Goal: Book appointment/travel/reservation

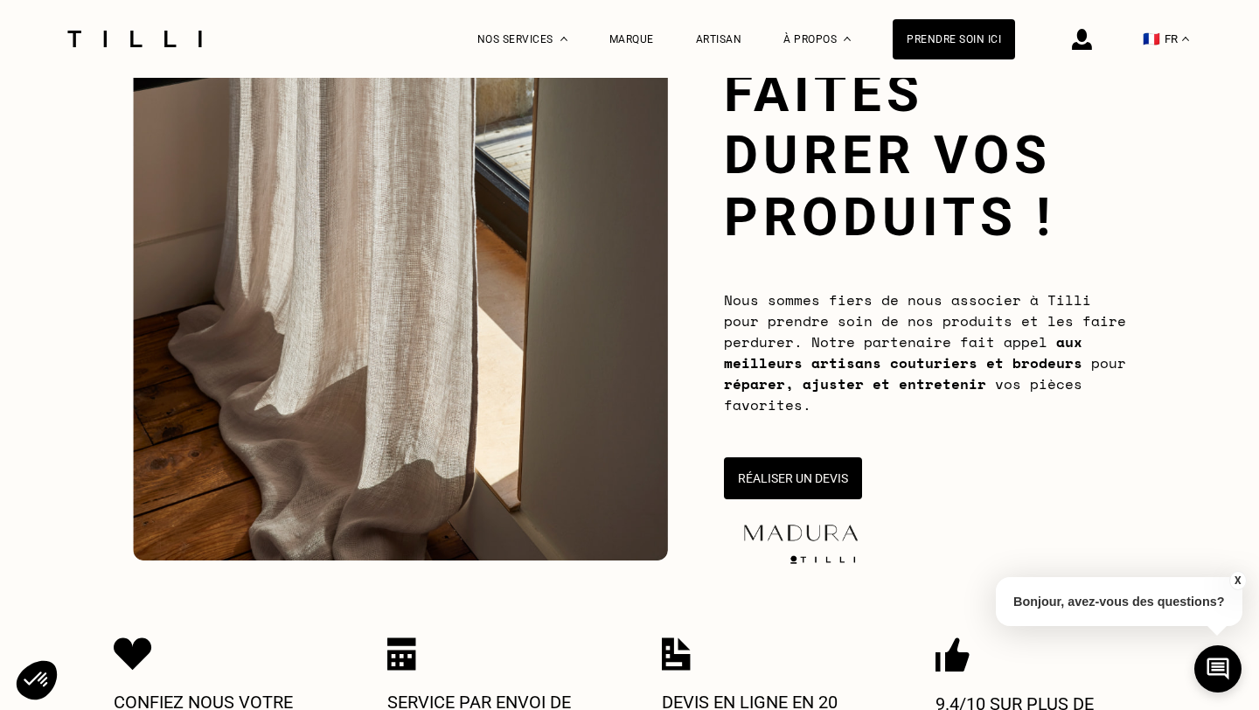
scroll to position [124, 0]
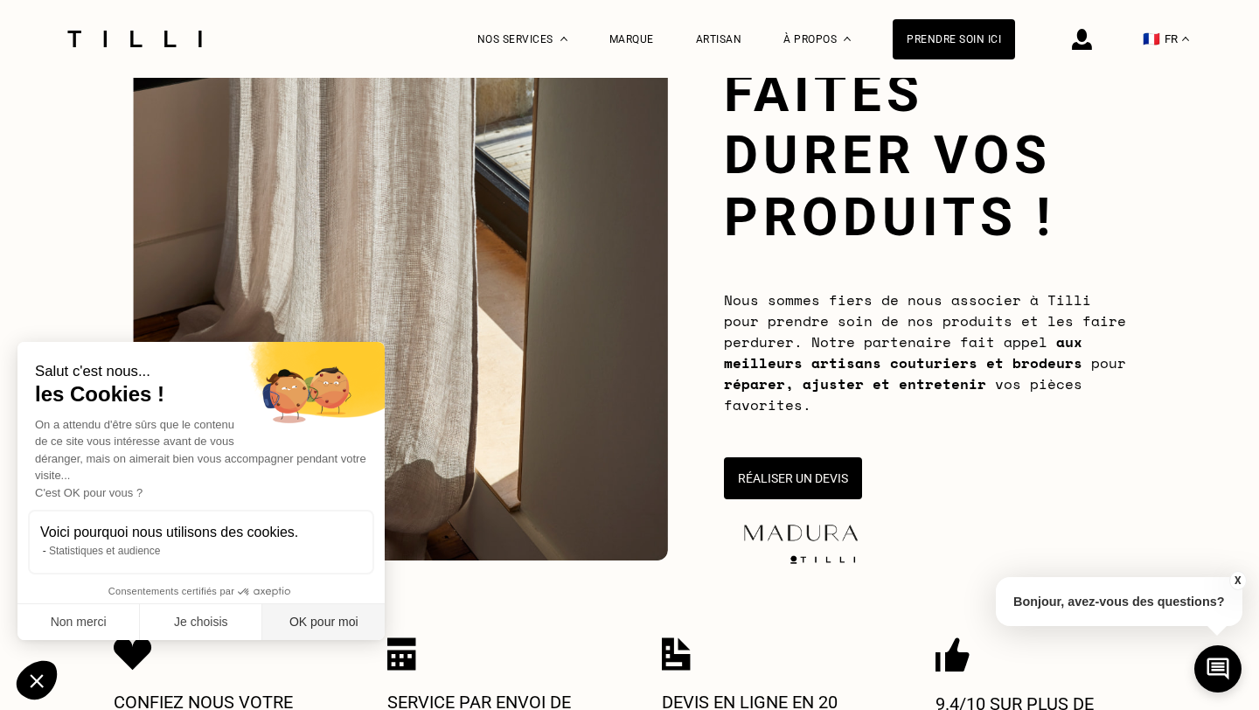
click at [344, 616] on button "OK pour moi" at bounding box center [323, 622] width 122 height 37
checkbox input "true"
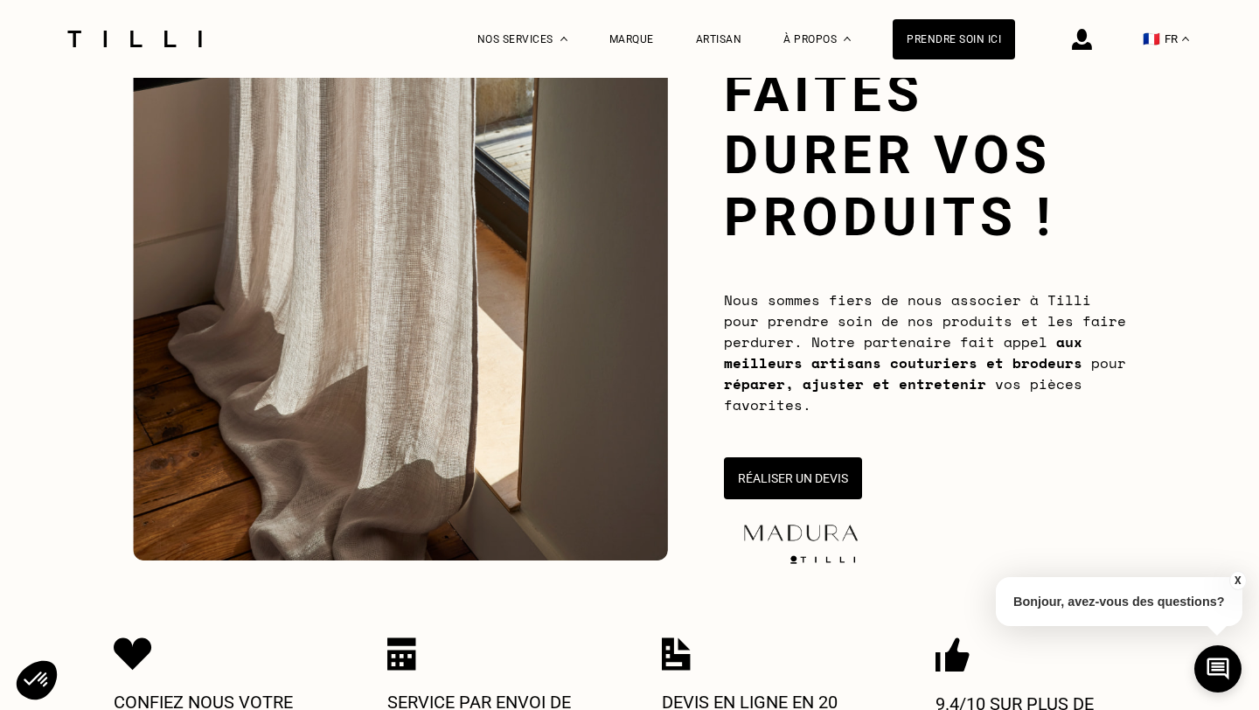
scroll to position [0, 0]
click at [775, 488] on button "Réaliser un devis" at bounding box center [792, 478] width 143 height 44
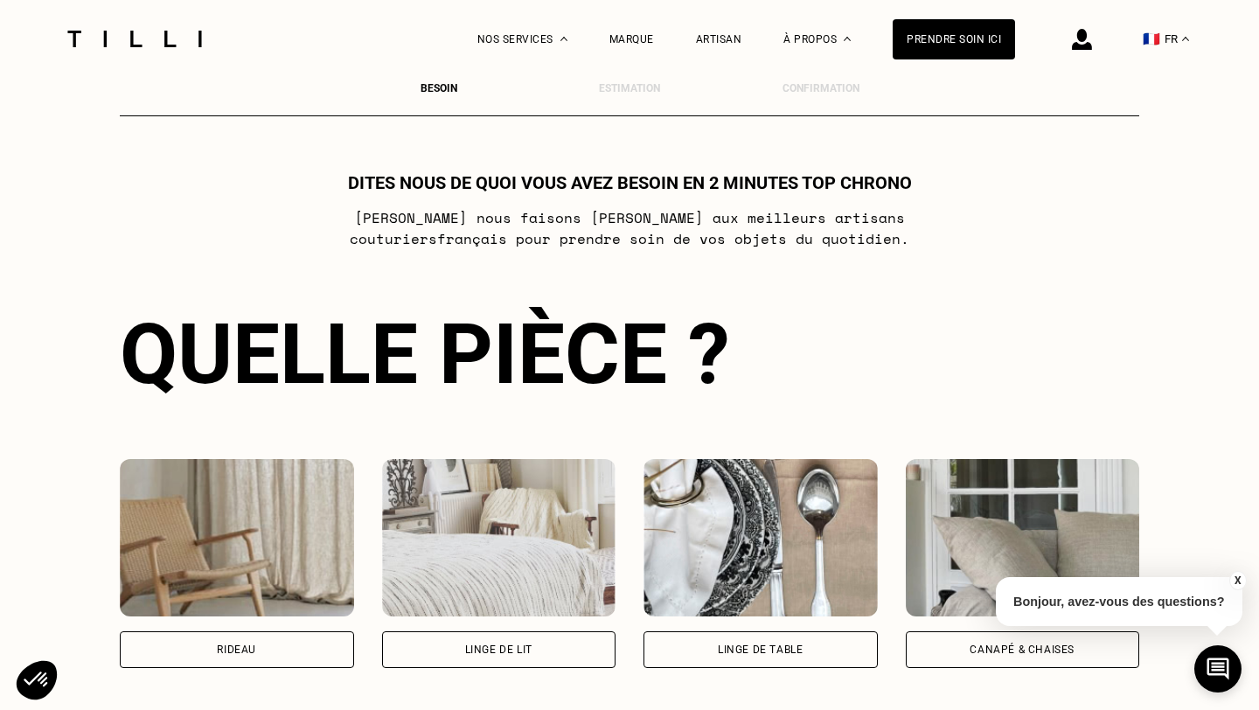
scroll to position [950, 0]
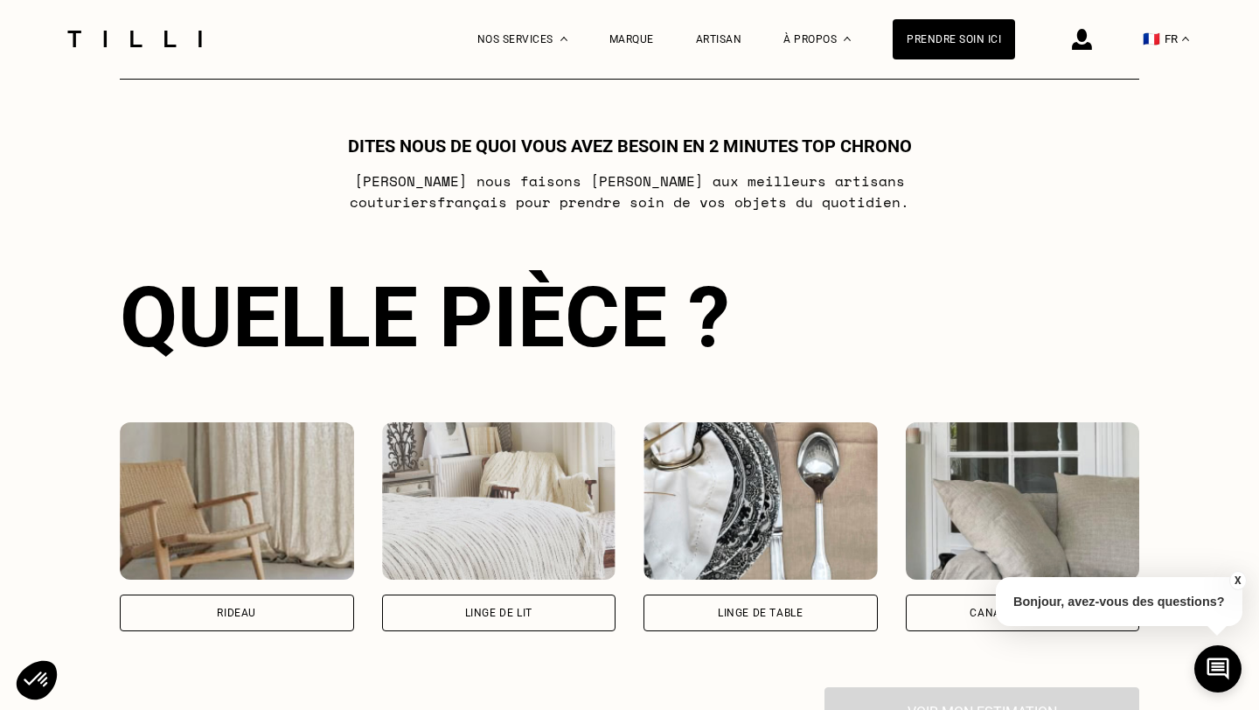
click at [254, 566] on img at bounding box center [237, 500] width 234 height 157
select select "FR"
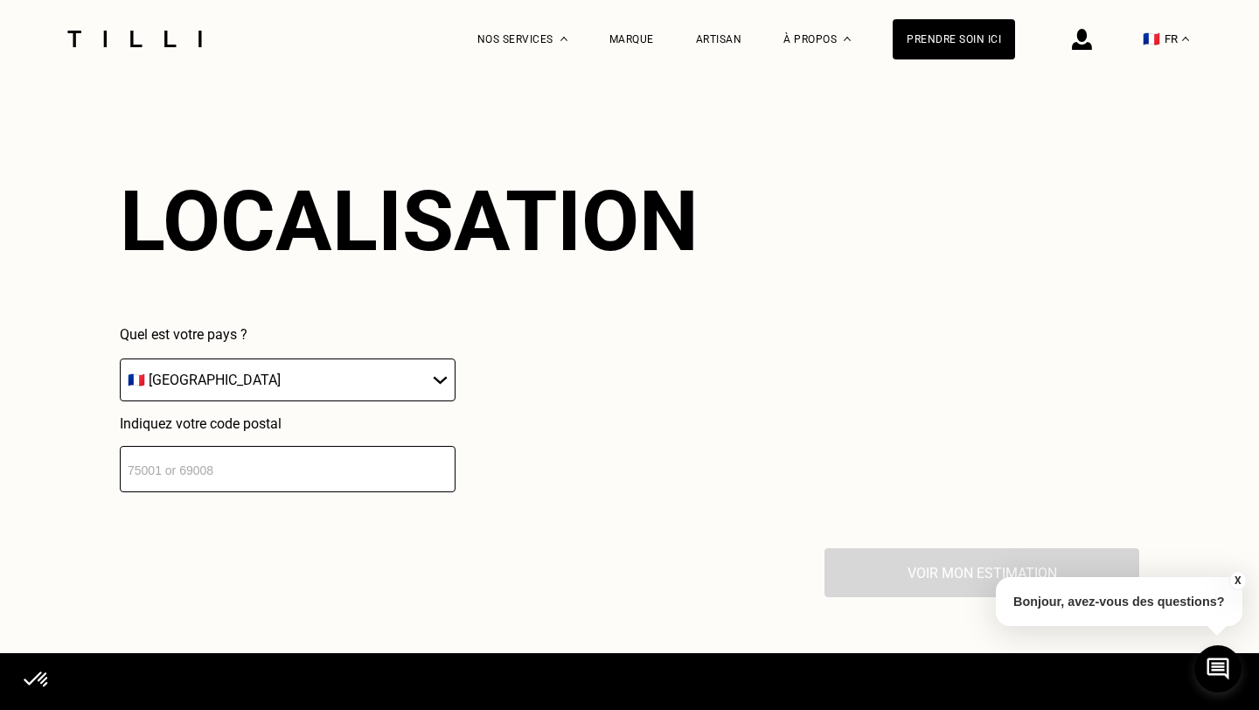
scroll to position [1529, 0]
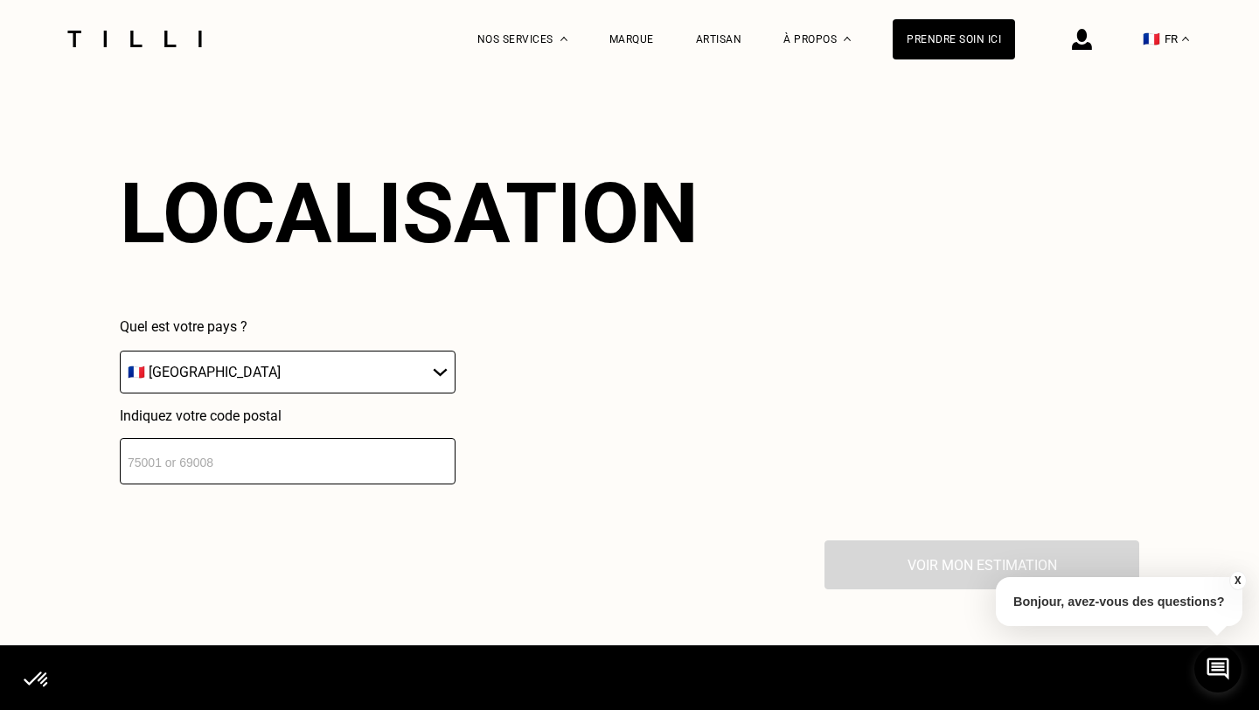
click at [271, 481] on input "number" at bounding box center [288, 461] width 336 height 46
type input "75010"
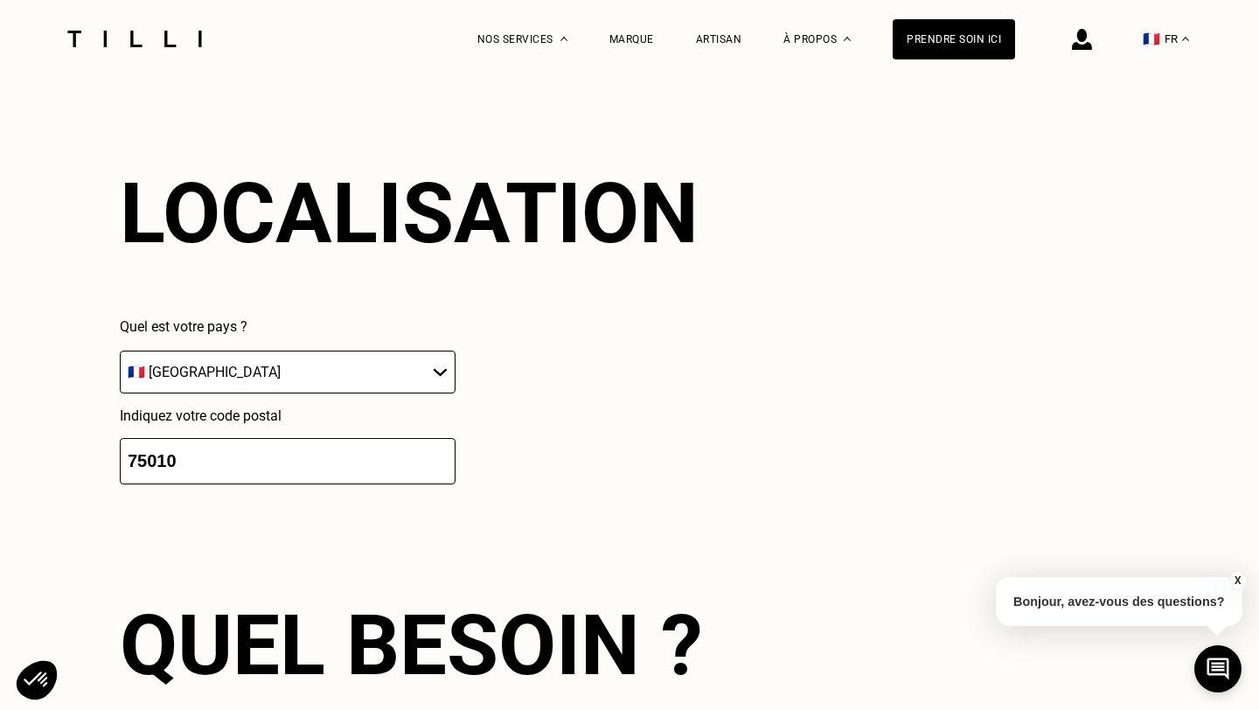
scroll to position [1961, 0]
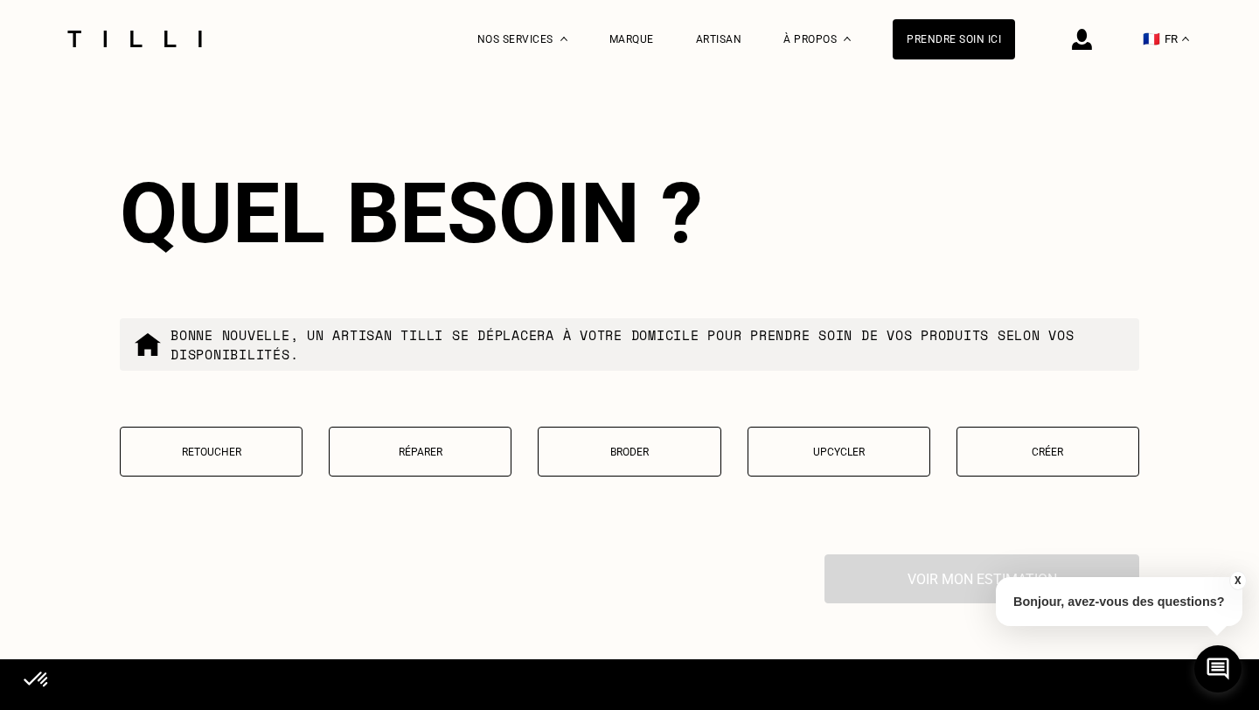
click at [244, 443] on button "Retoucher" at bounding box center [211, 452] width 183 height 50
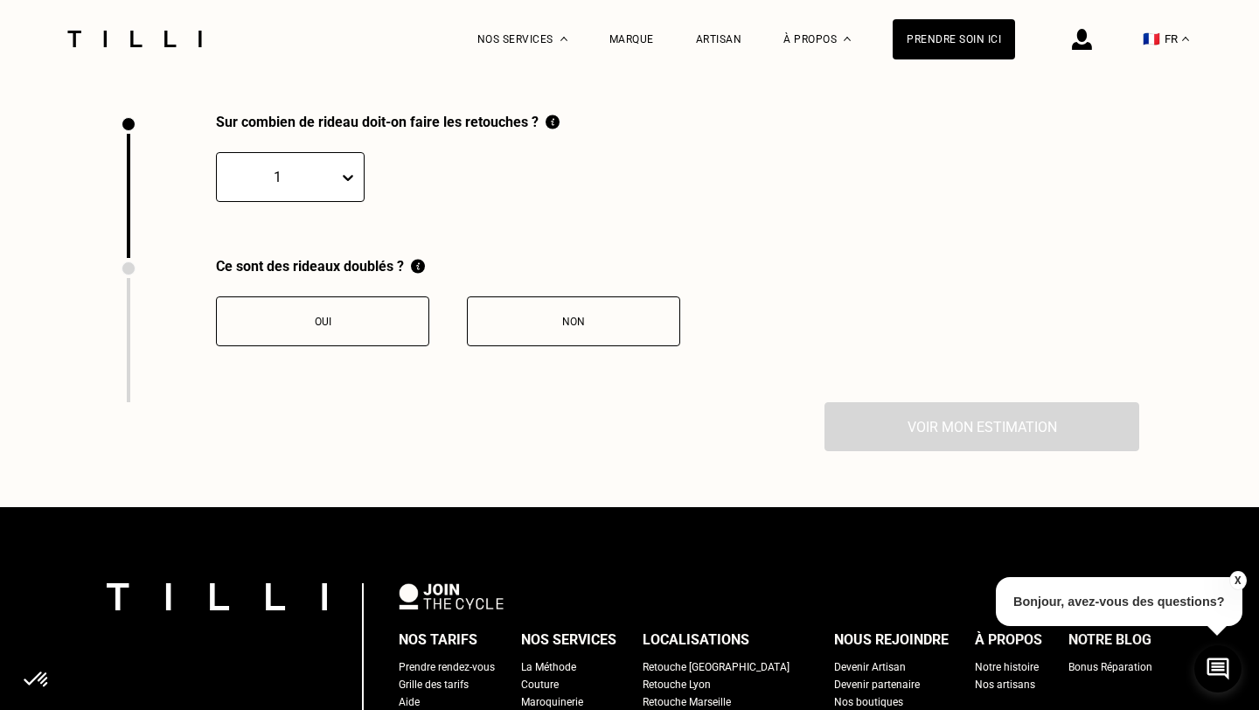
scroll to position [2399, 0]
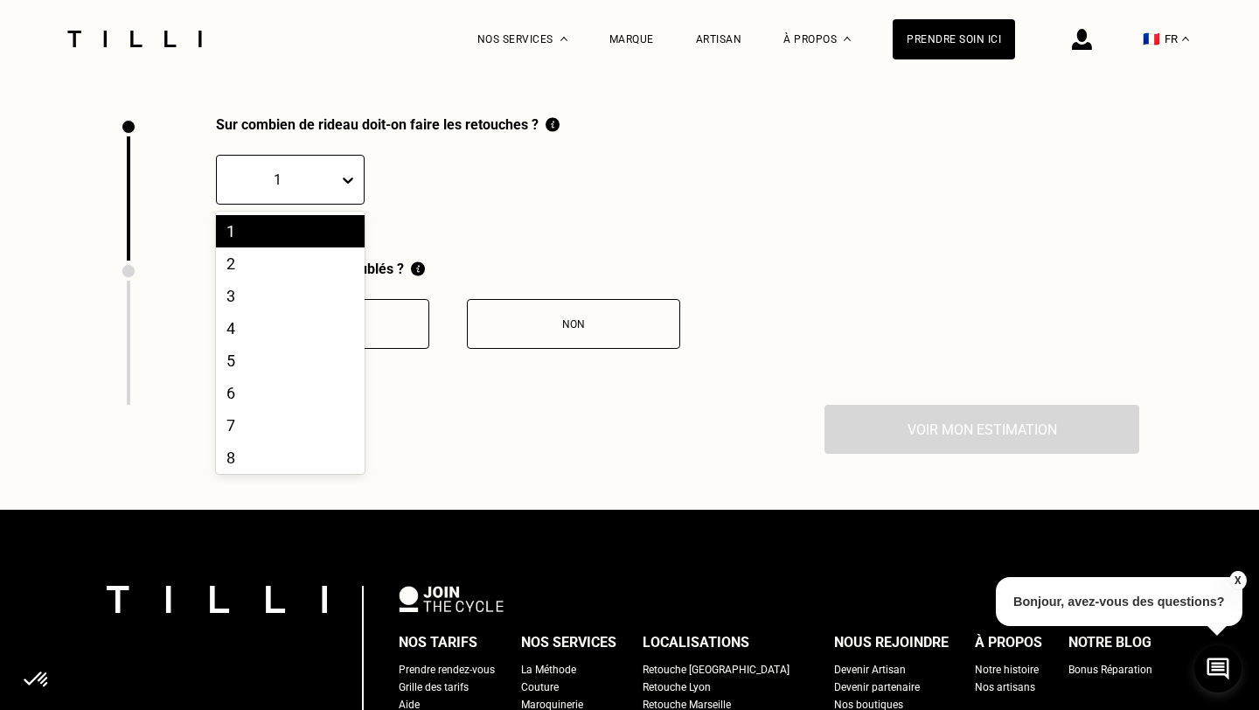
click at [348, 187] on icon at bounding box center [347, 179] width 17 height 17
click at [263, 387] on div "6" at bounding box center [290, 393] width 149 height 32
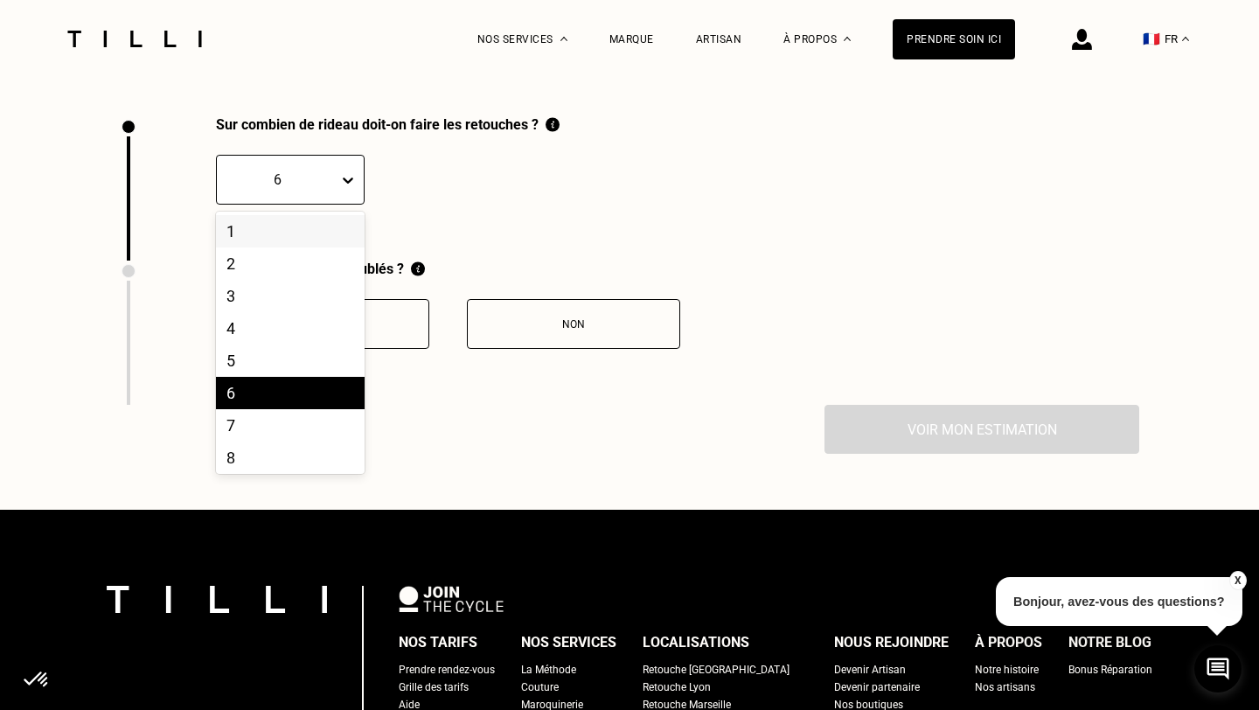
click at [347, 188] on div at bounding box center [351, 179] width 24 height 31
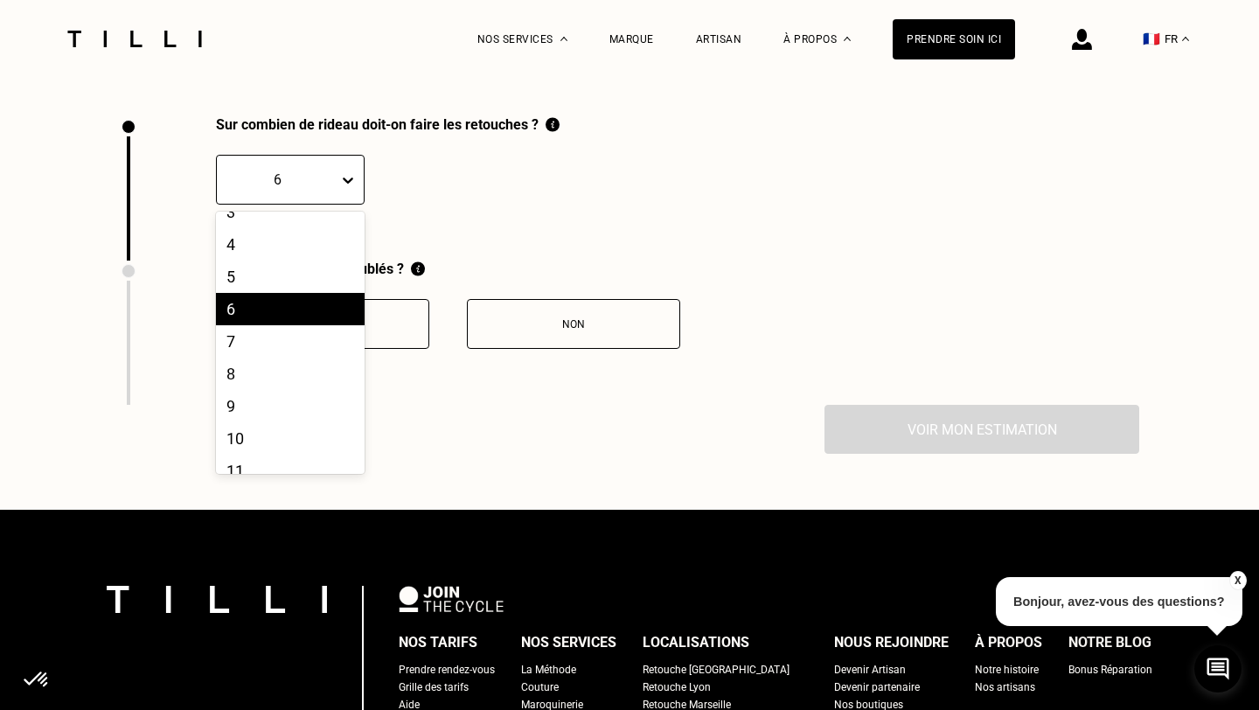
scroll to position [89, 0]
click at [249, 377] on div "8" at bounding box center [290, 368] width 149 height 32
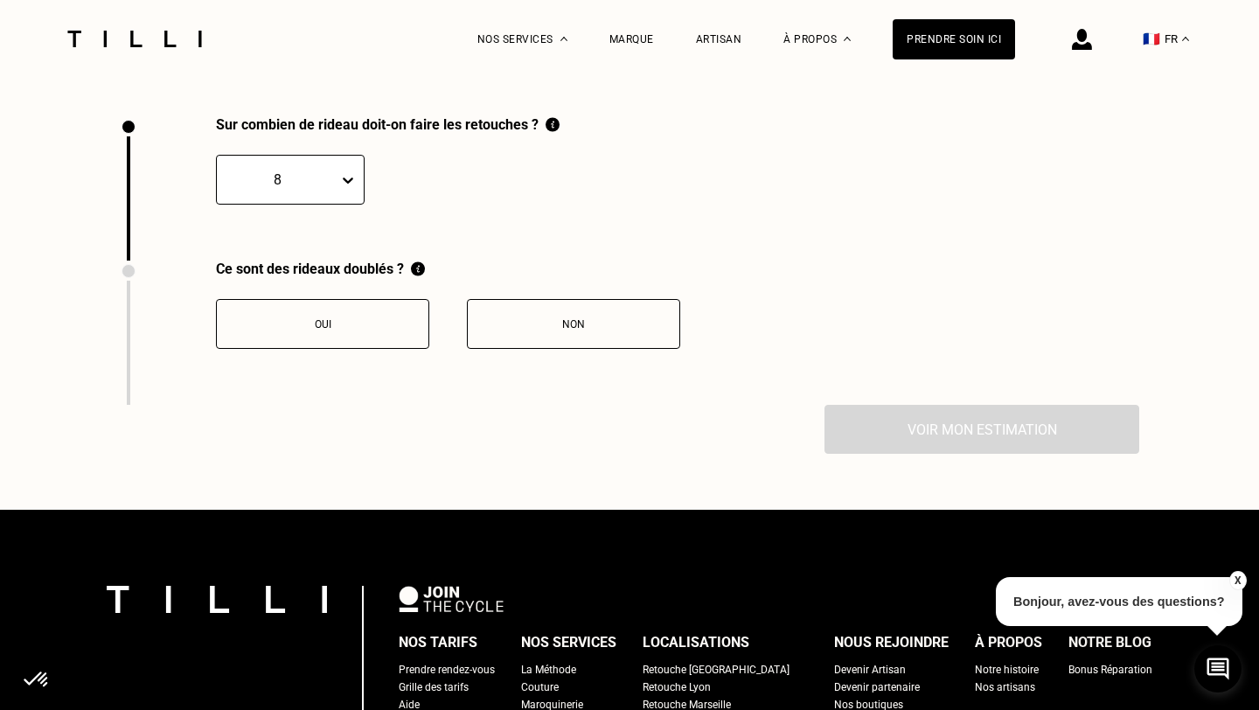
click at [549, 324] on div "Non" at bounding box center [573, 324] width 194 height 12
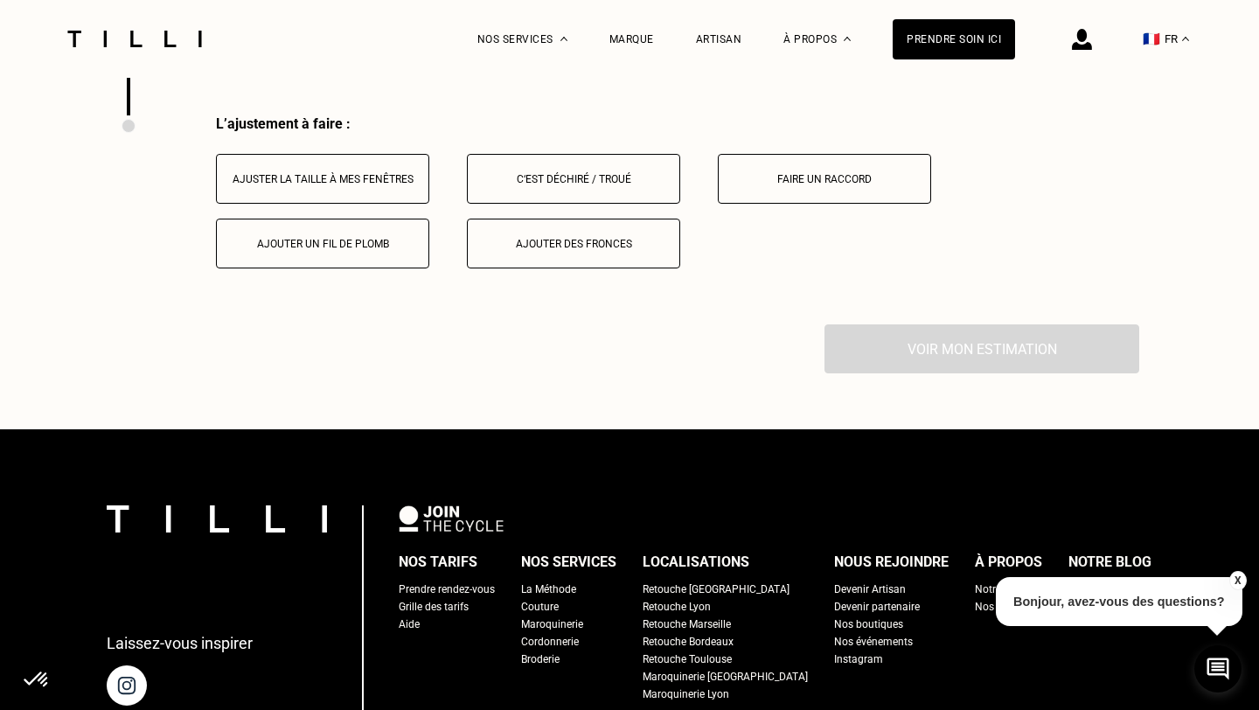
scroll to position [2695, 0]
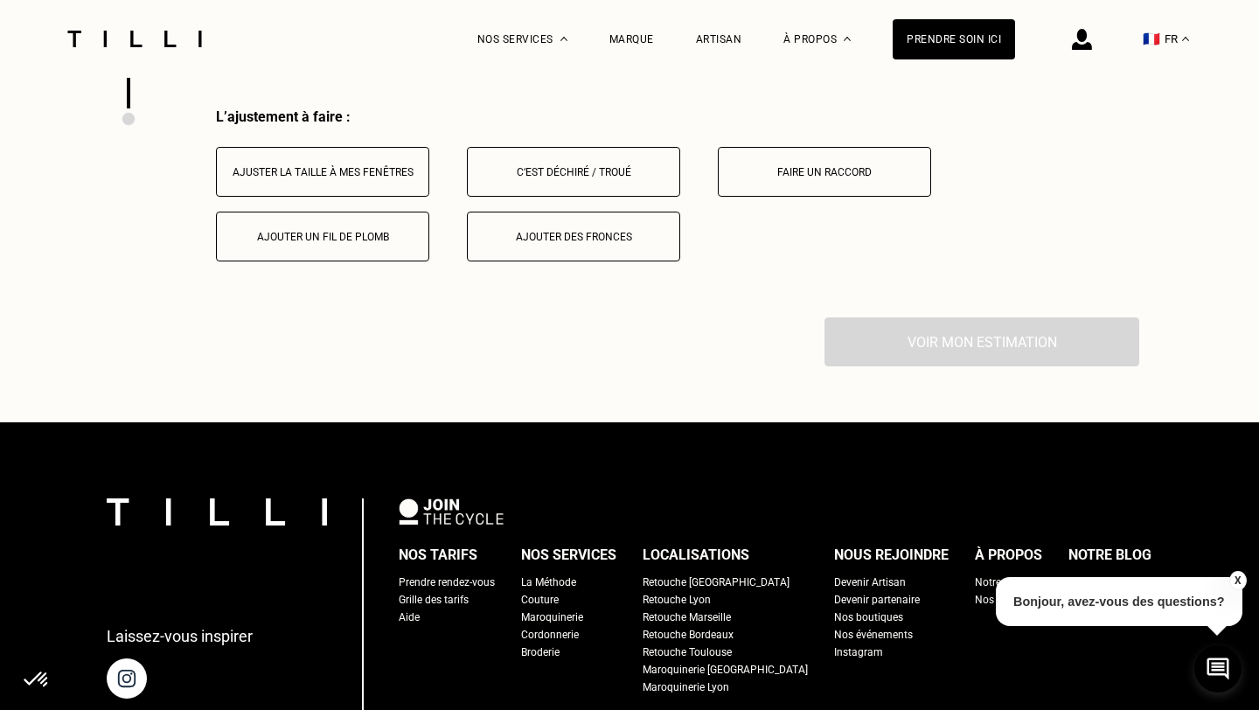
click at [344, 164] on button "Ajuster la taille à mes fenêtres" at bounding box center [322, 172] width 213 height 50
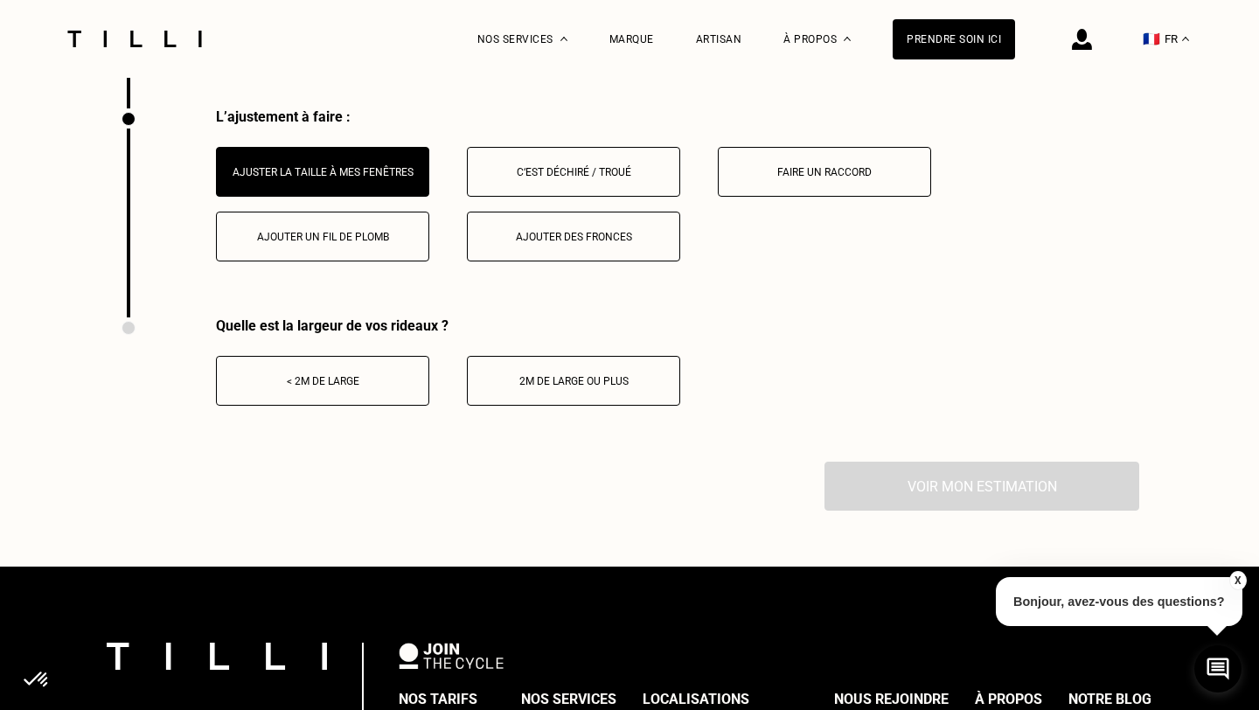
click at [357, 378] on div "< 2m de large" at bounding box center [323, 381] width 194 height 12
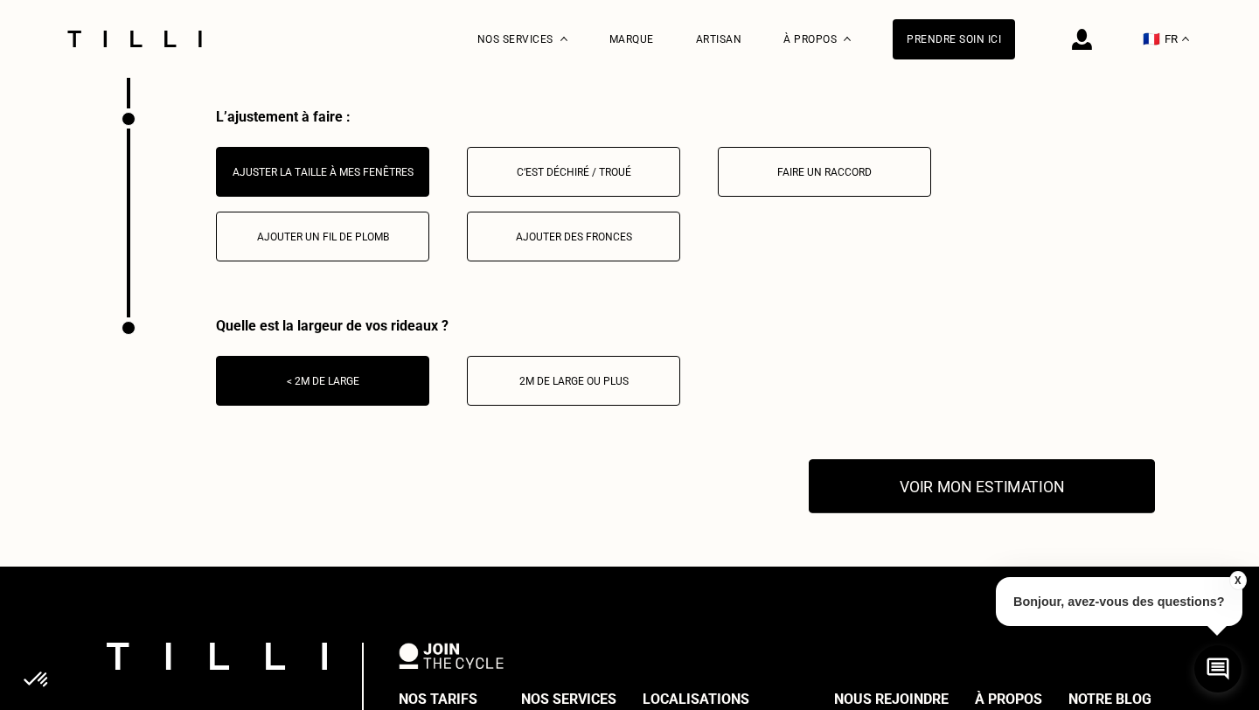
click at [983, 489] on button "Voir mon estimation" at bounding box center [982, 486] width 346 height 54
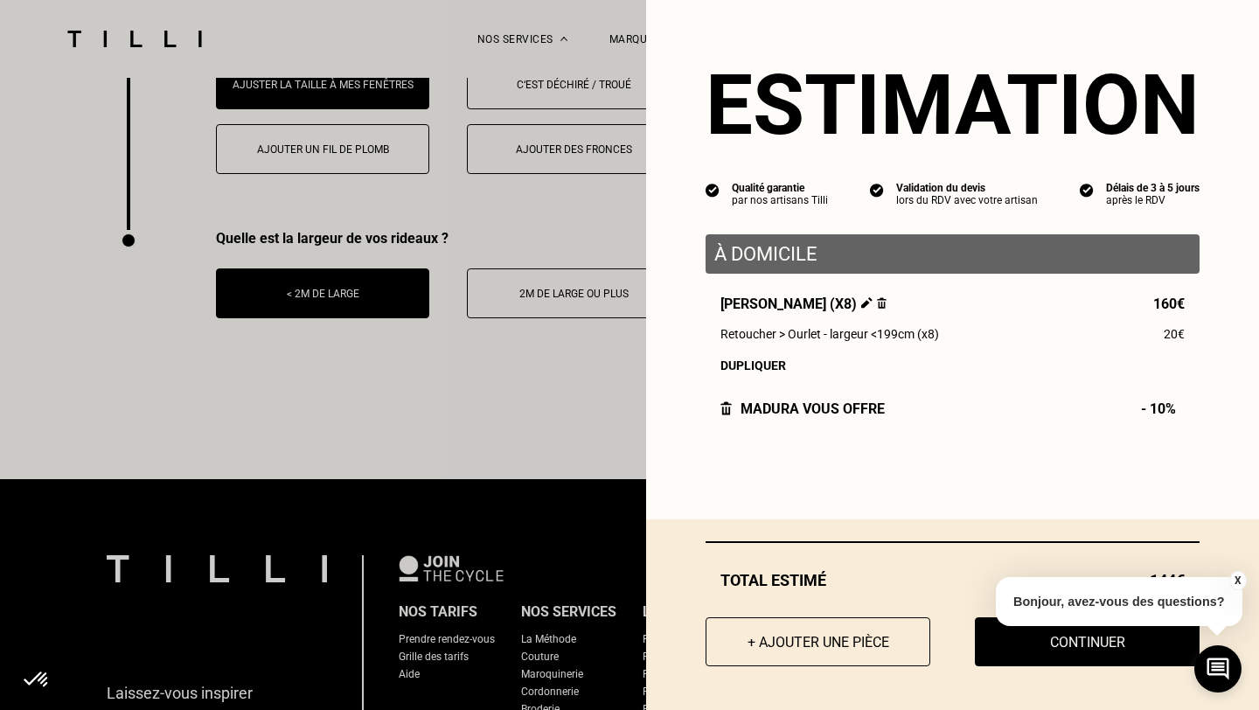
scroll to position [2784, 0]
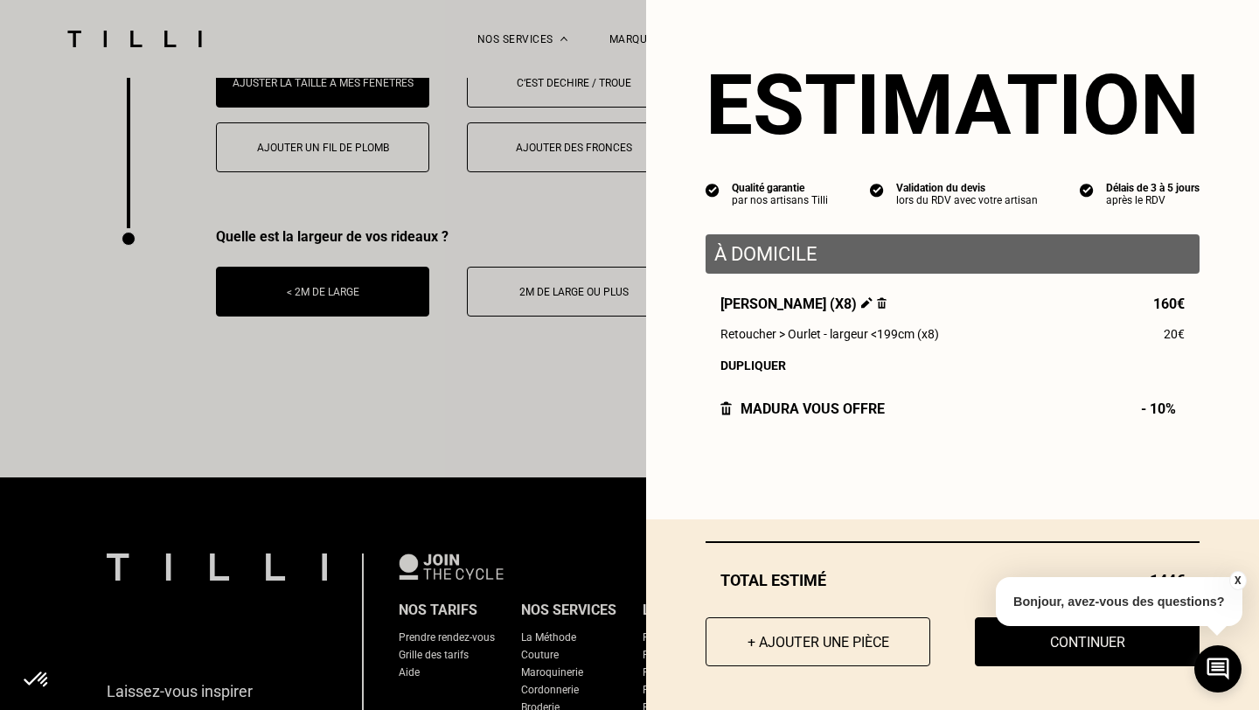
click at [1239, 581] on button "X" at bounding box center [1236, 580] width 17 height 19
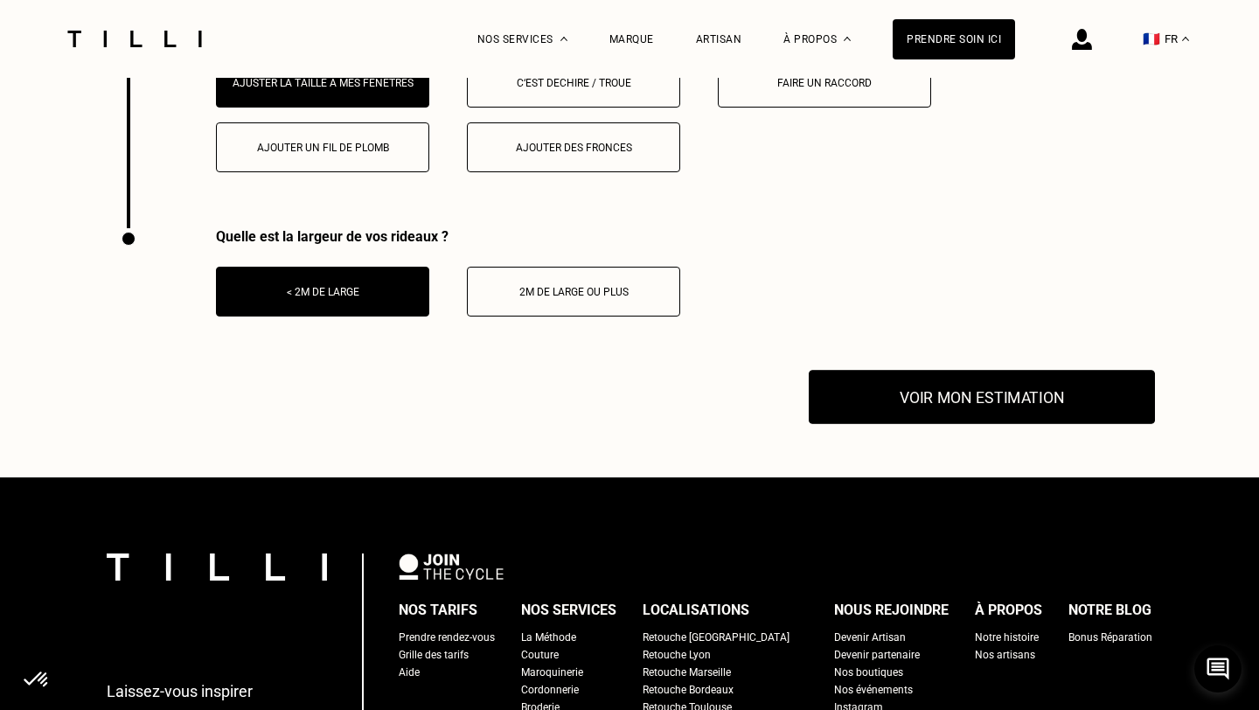
click at [1004, 403] on button "Voir mon estimation" at bounding box center [982, 397] width 346 height 54
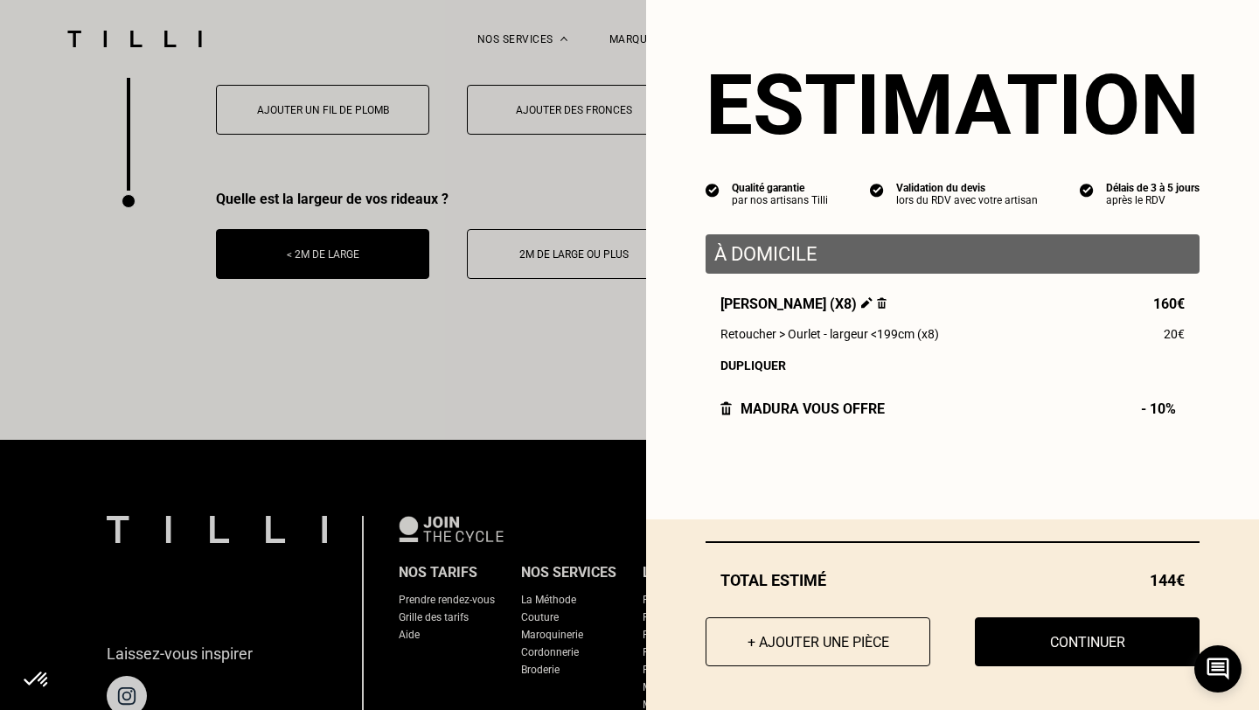
scroll to position [2836, 0]
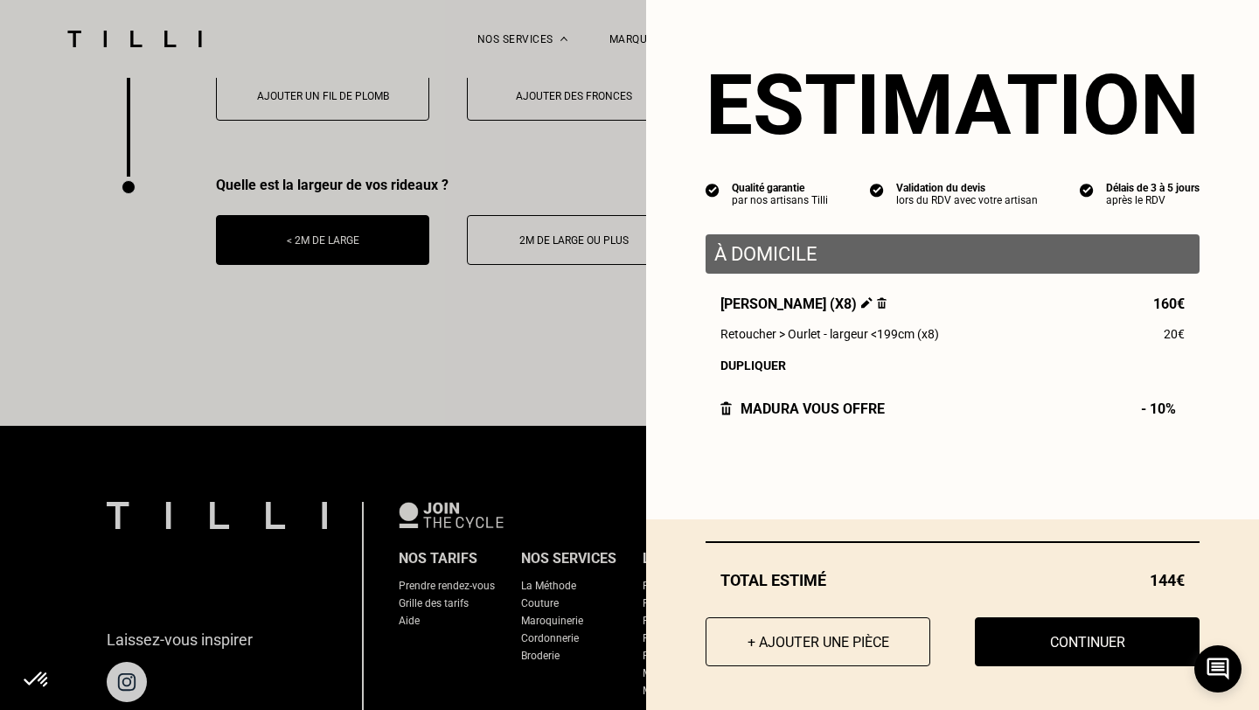
drag, startPoint x: 1113, startPoint y: 657, endPoint x: 1017, endPoint y: 555, distance: 139.8
click at [1024, 559] on div "Total [PERSON_NAME] 144€ + Ajouter une pièce Continuer" at bounding box center [952, 614] width 613 height 191
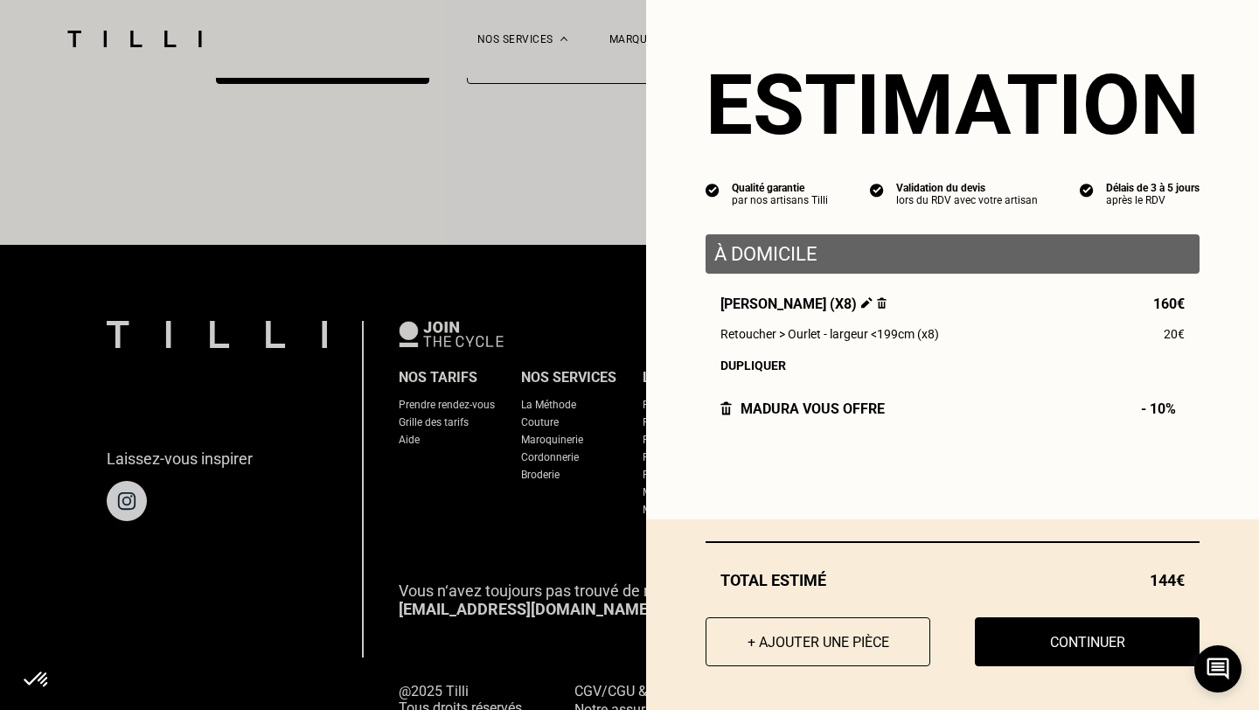
scroll to position [2996, 0]
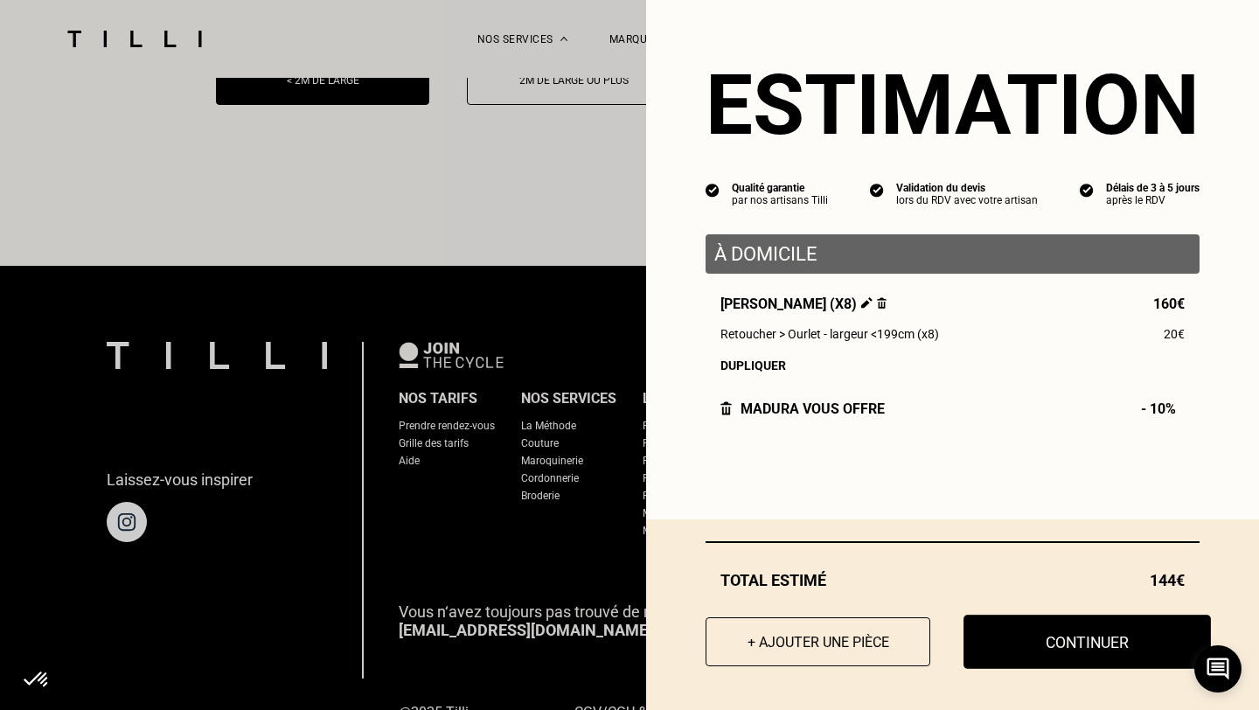
click at [1098, 647] on button "Continuer" at bounding box center [1086, 642] width 247 height 54
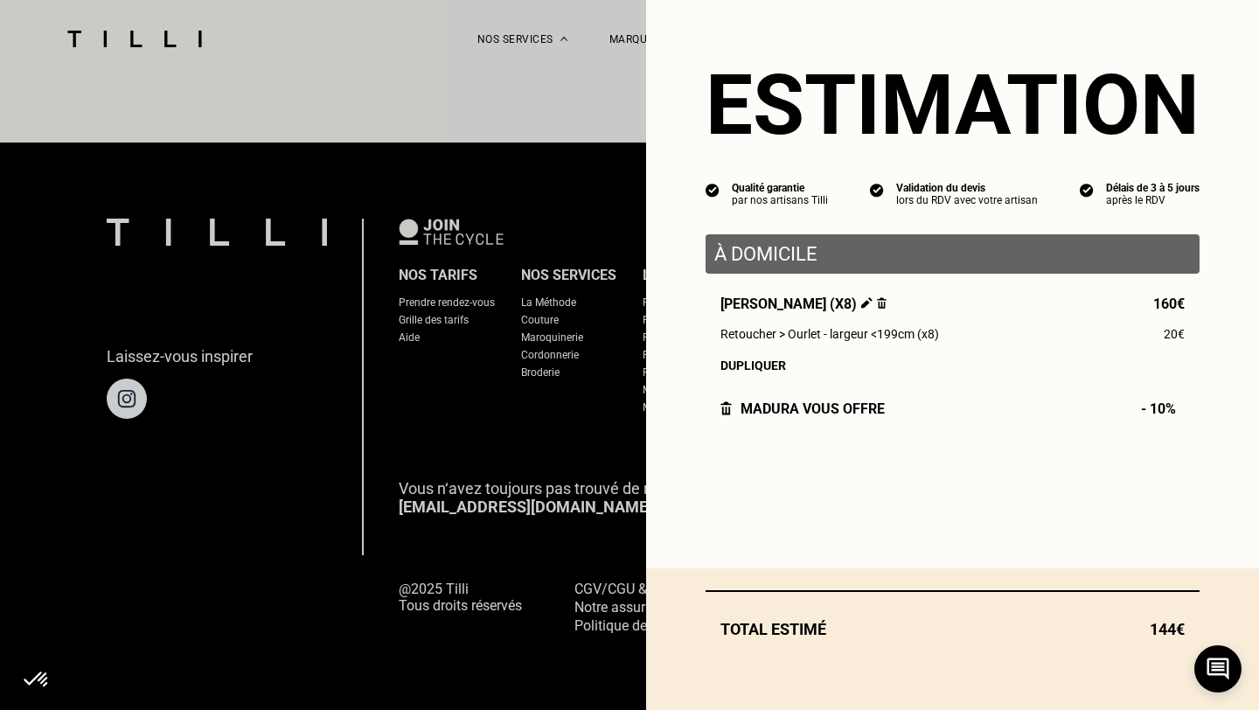
scroll to position [1600, 0]
select select "FR"
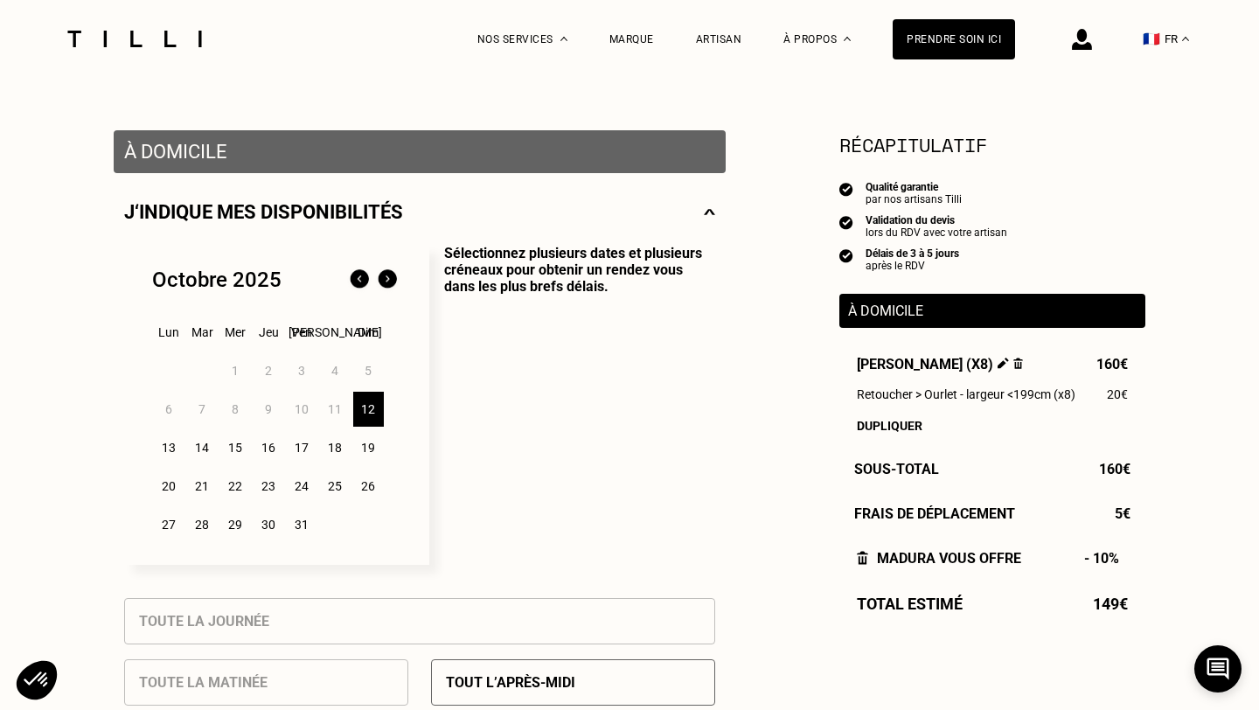
scroll to position [294, 0]
